Goal: Information Seeking & Learning: Learn about a topic

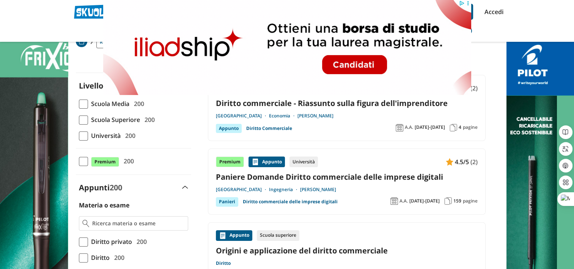
click at [86, 135] on span at bounding box center [83, 135] width 9 height 9
click at [79, 135] on input "Università 200" at bounding box center [79, 135] width 0 height 0
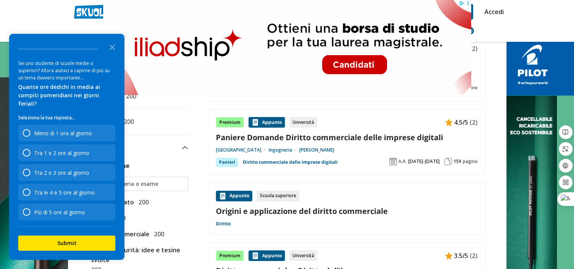
scroll to position [93, 0]
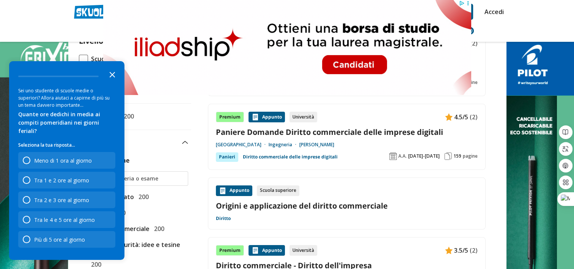
click at [112, 82] on icon "Close the survey" at bounding box center [112, 73] width 15 height 15
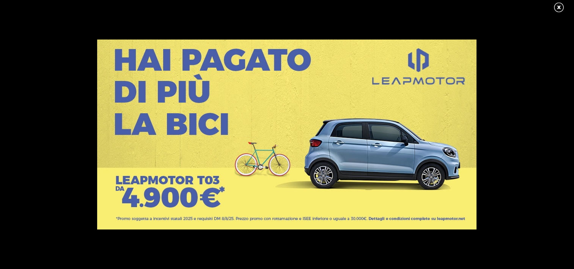
click at [558, 7] on link at bounding box center [562, 7] width 19 height 11
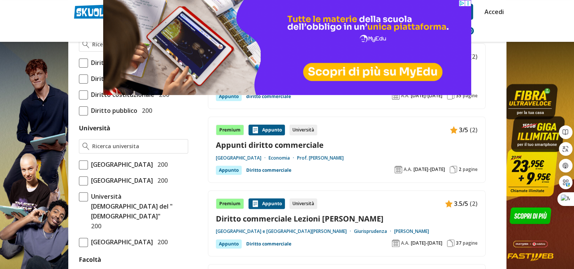
scroll to position [228, 0]
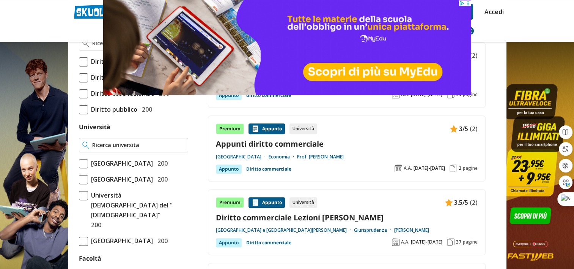
click at [128, 149] on div at bounding box center [133, 145] width 109 height 14
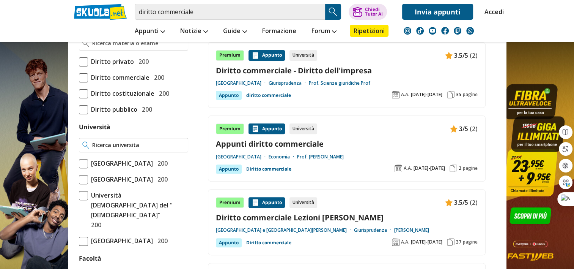
click at [115, 148] on div at bounding box center [133, 145] width 109 height 14
click at [130, 144] on input "Università" at bounding box center [138, 145] width 92 height 8
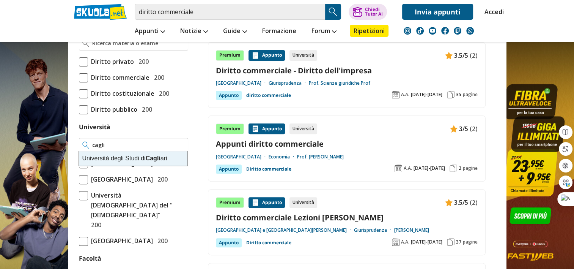
click at [108, 159] on div "Università degli Studi di Cagli ari" at bounding box center [133, 158] width 108 height 14
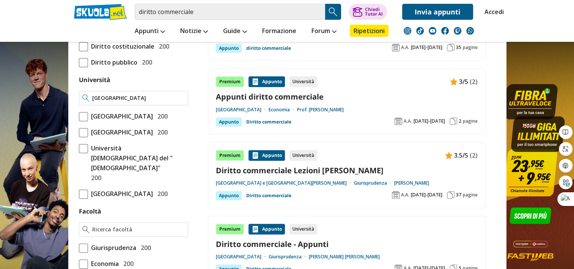
scroll to position [274, 0]
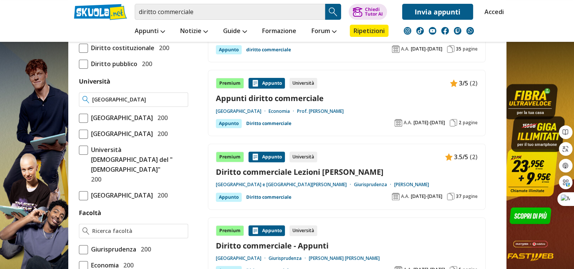
type input "[GEOGRAPHIC_DATA]"
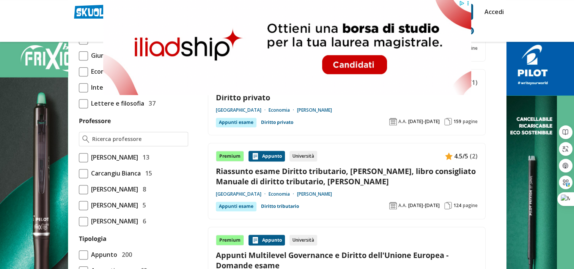
scroll to position [423, 0]
